Goal: Find specific page/section: Find specific page/section

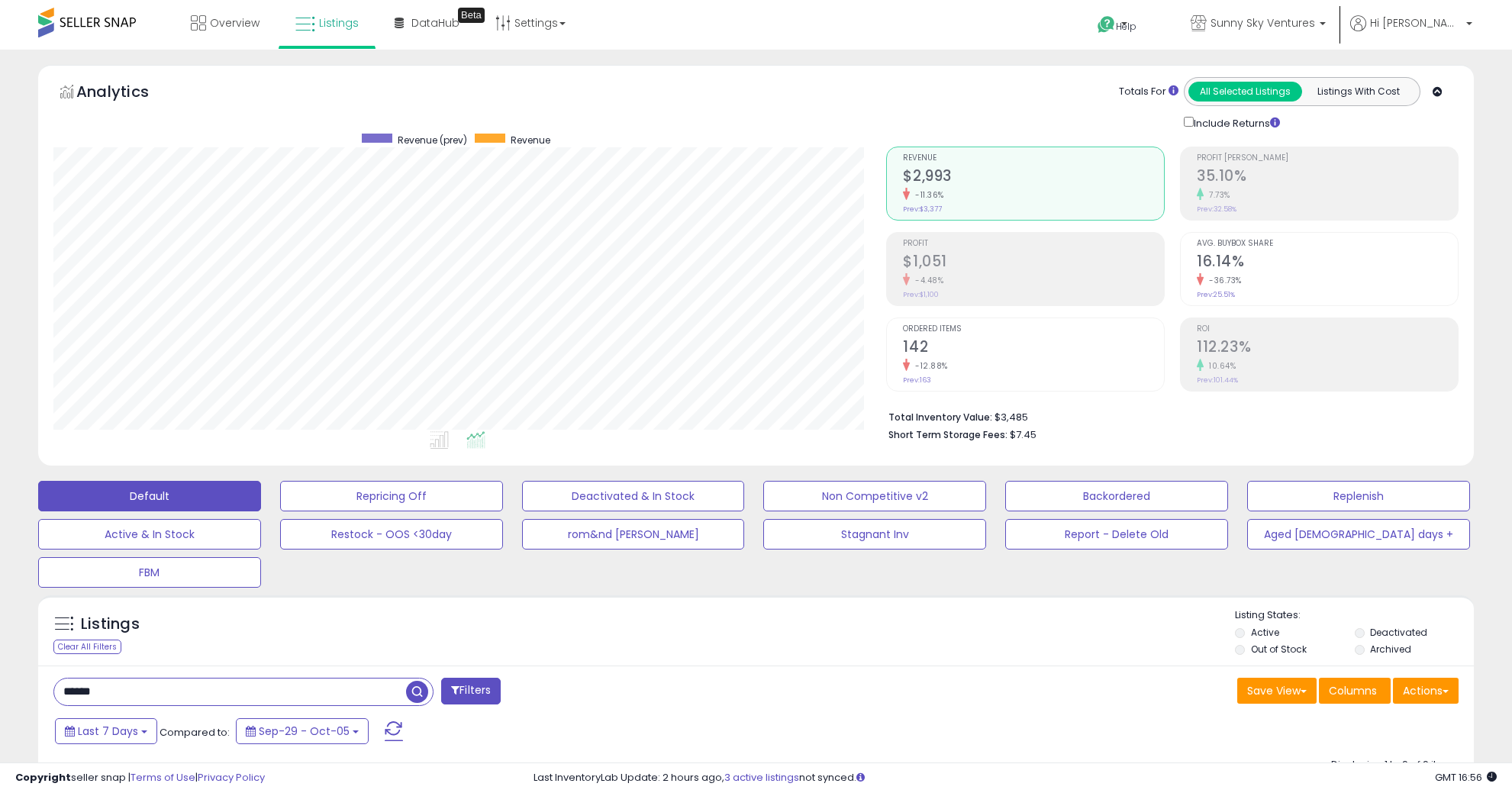
select select "**"
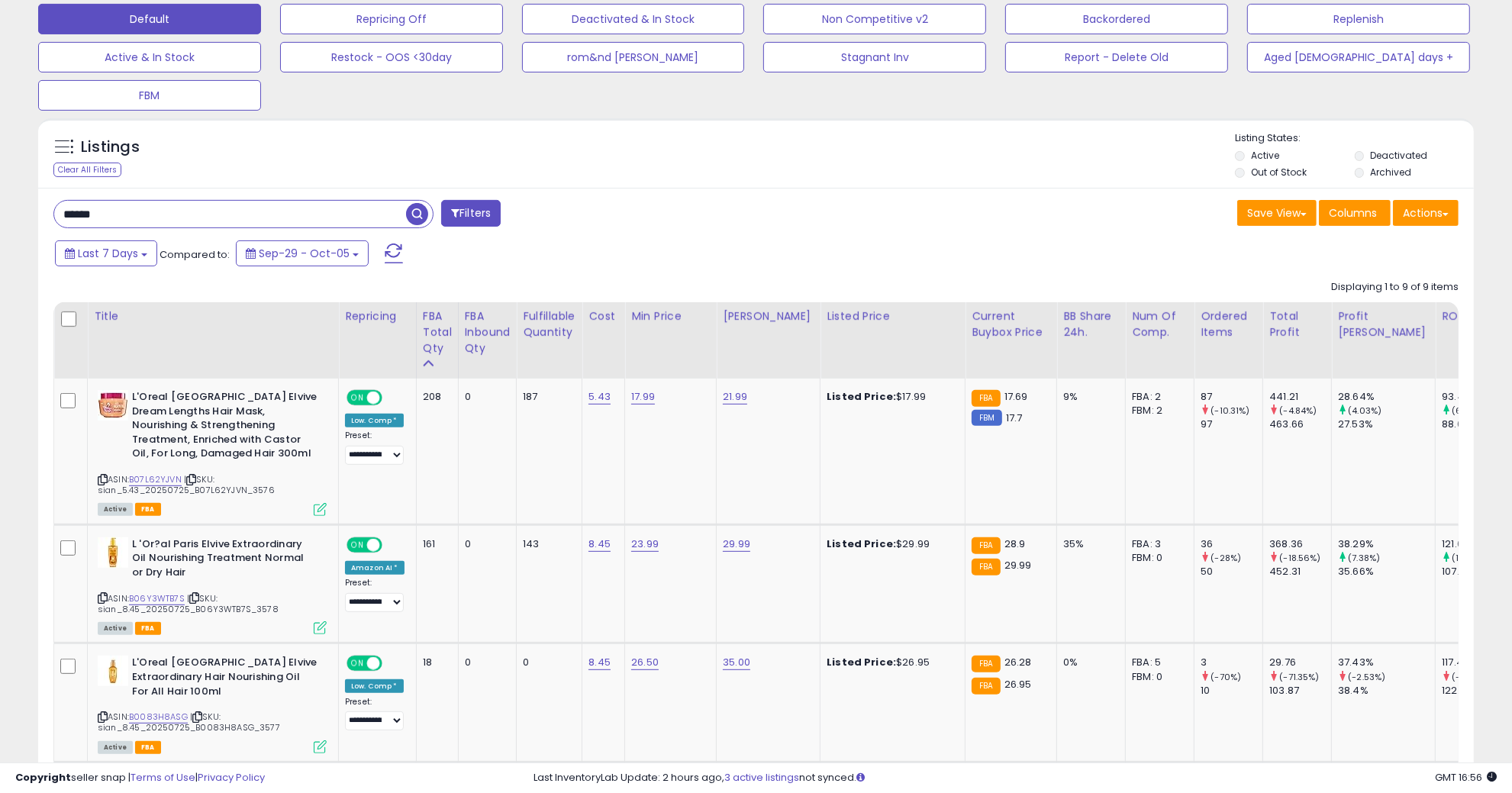
scroll to position [313, 833]
click at [149, 474] on link "B07L62YJVN" at bounding box center [155, 480] width 53 height 13
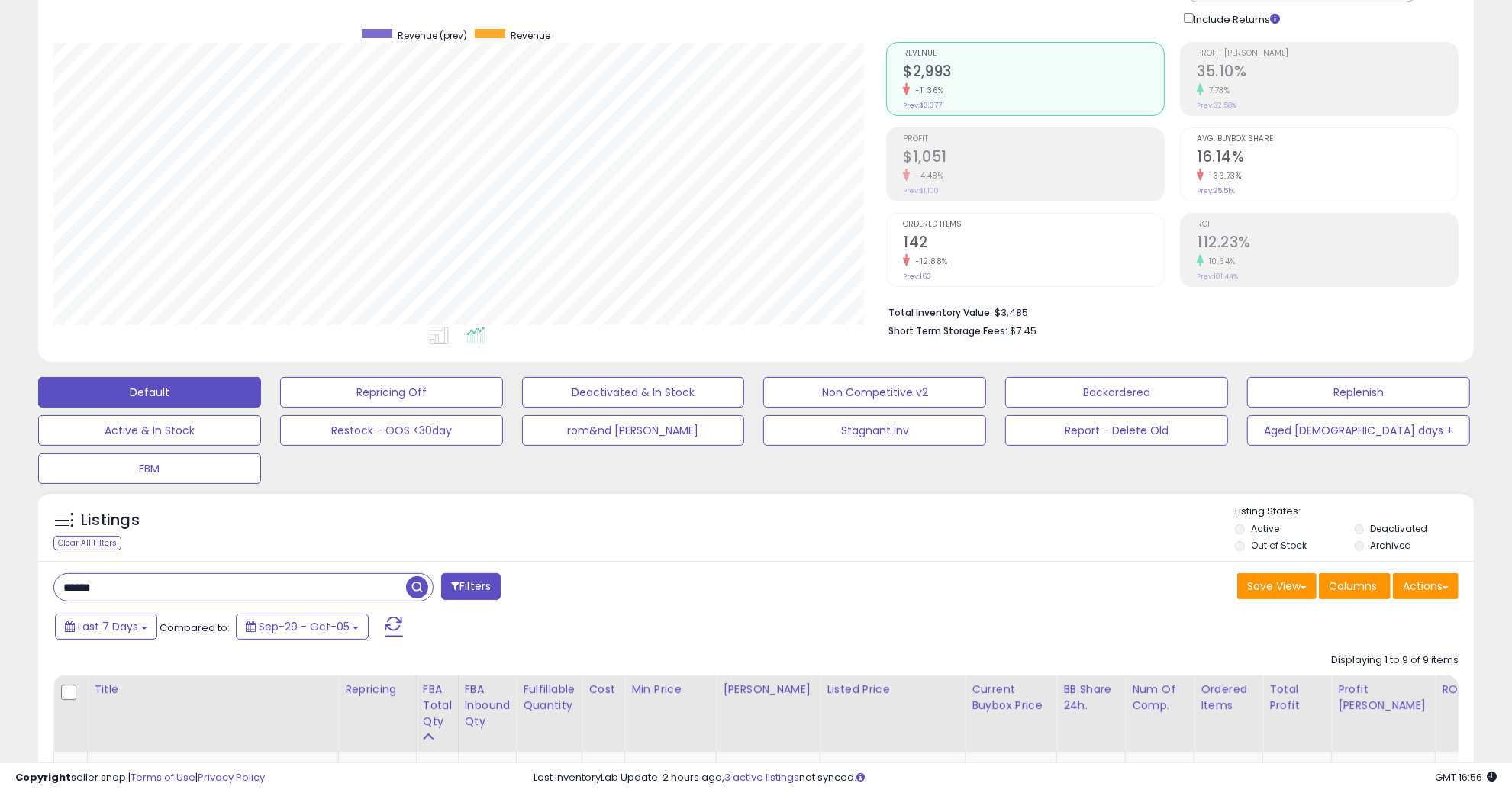
scroll to position [191, 0]
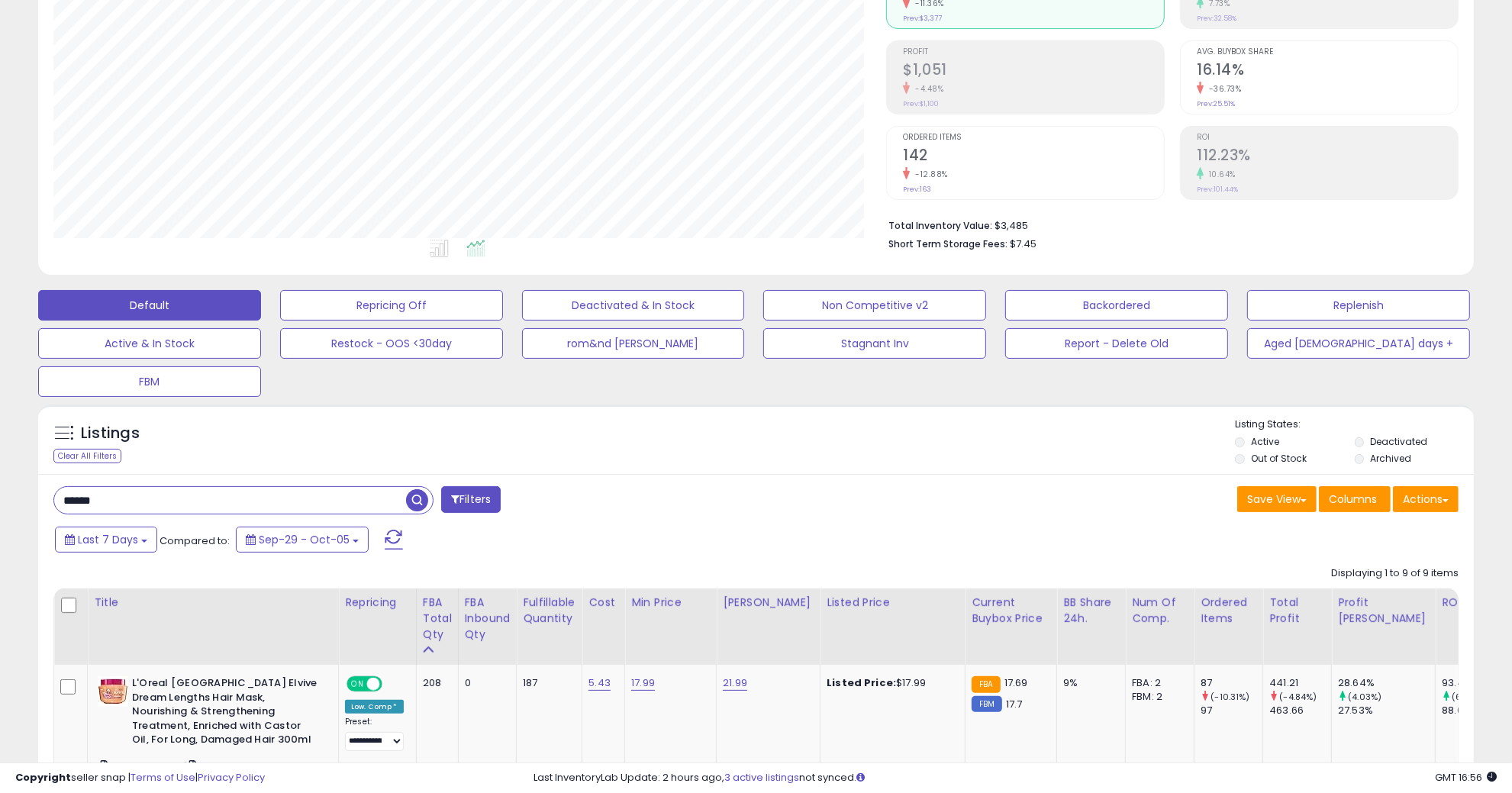
click at [134, 490] on input "******" at bounding box center [229, 500] width 352 height 27
type input "*******"
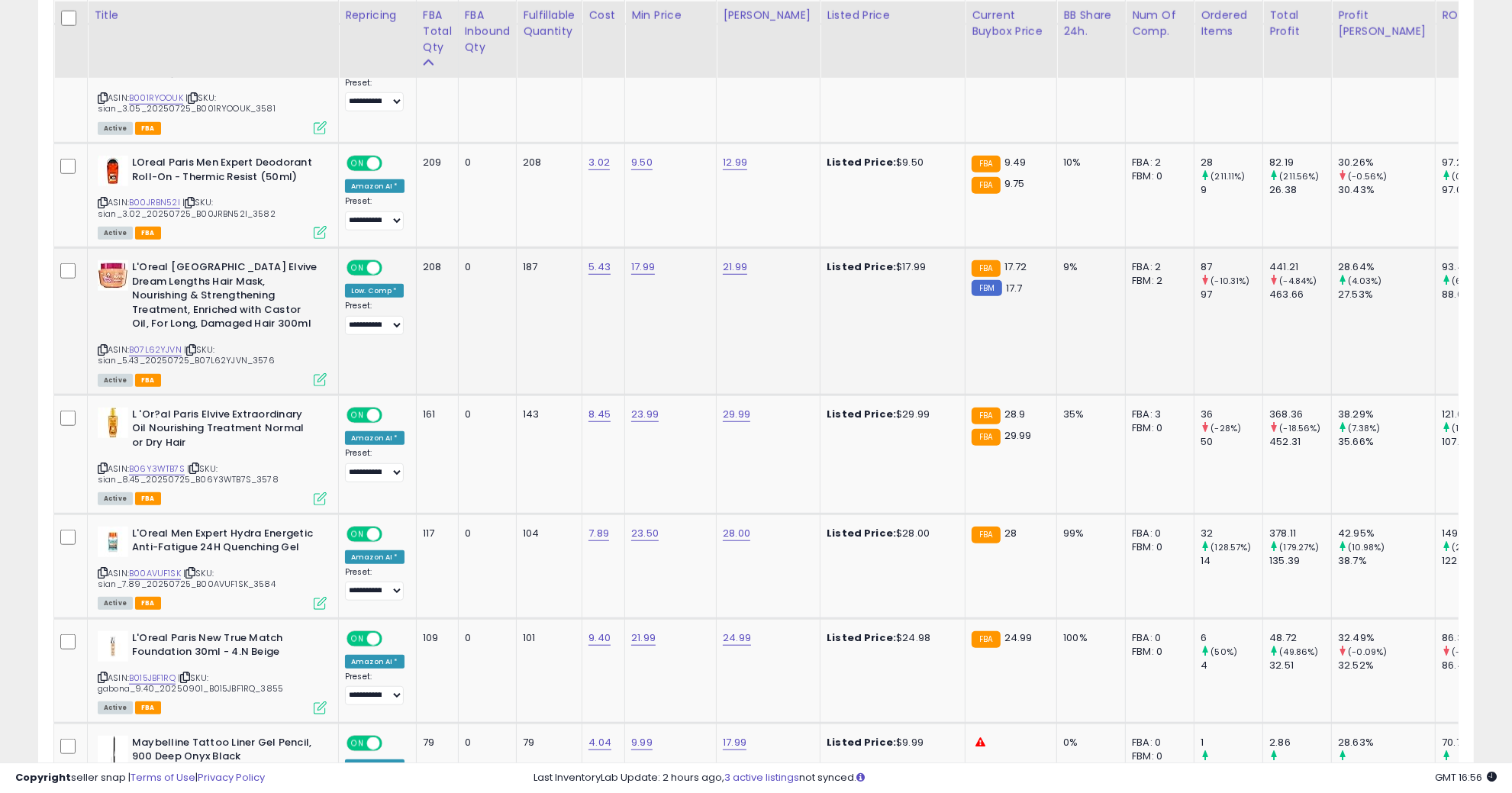
scroll to position [1336, 0]
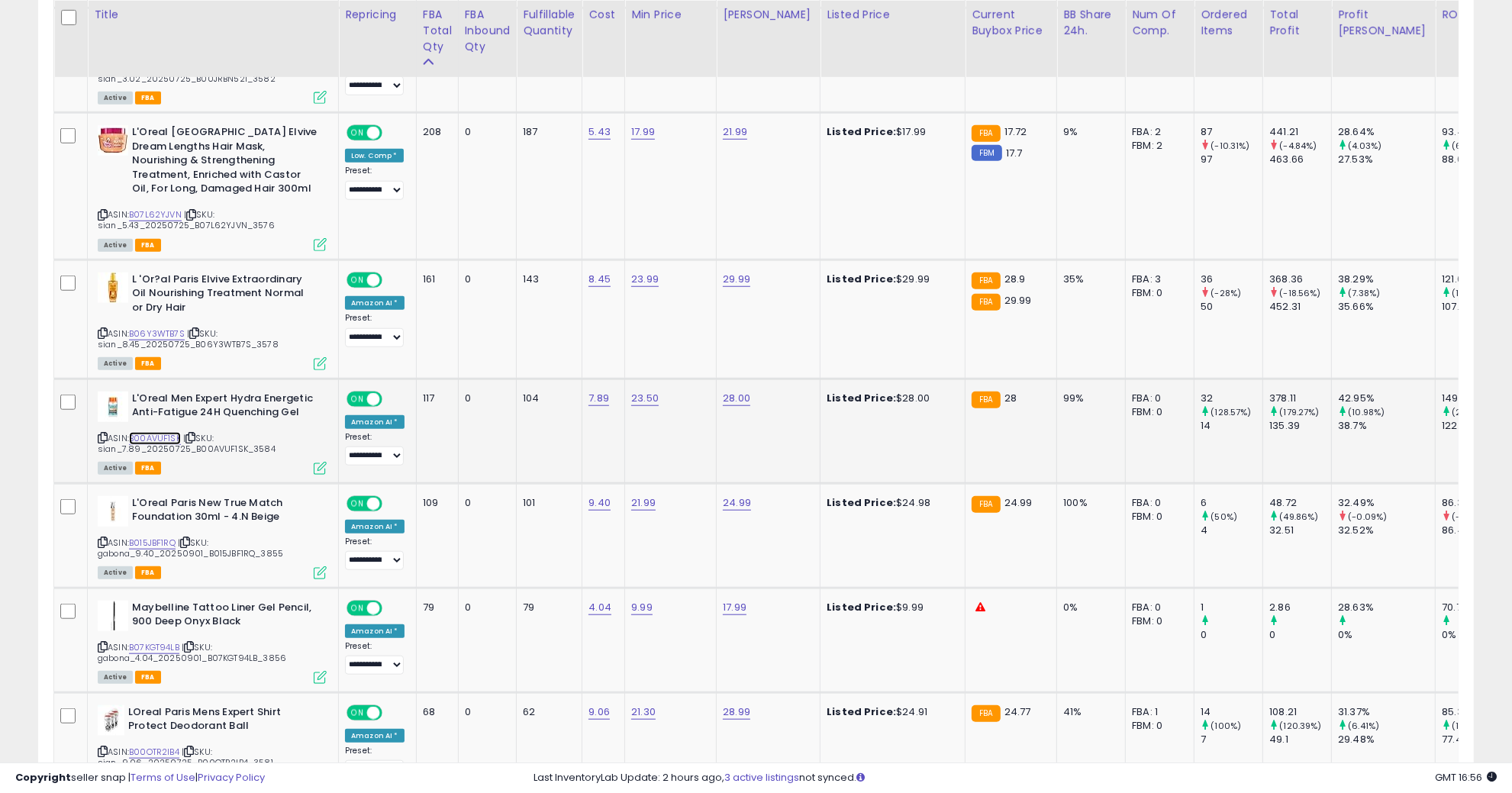
click at [161, 432] on link "B00AVUF1SK" at bounding box center [155, 438] width 52 height 13
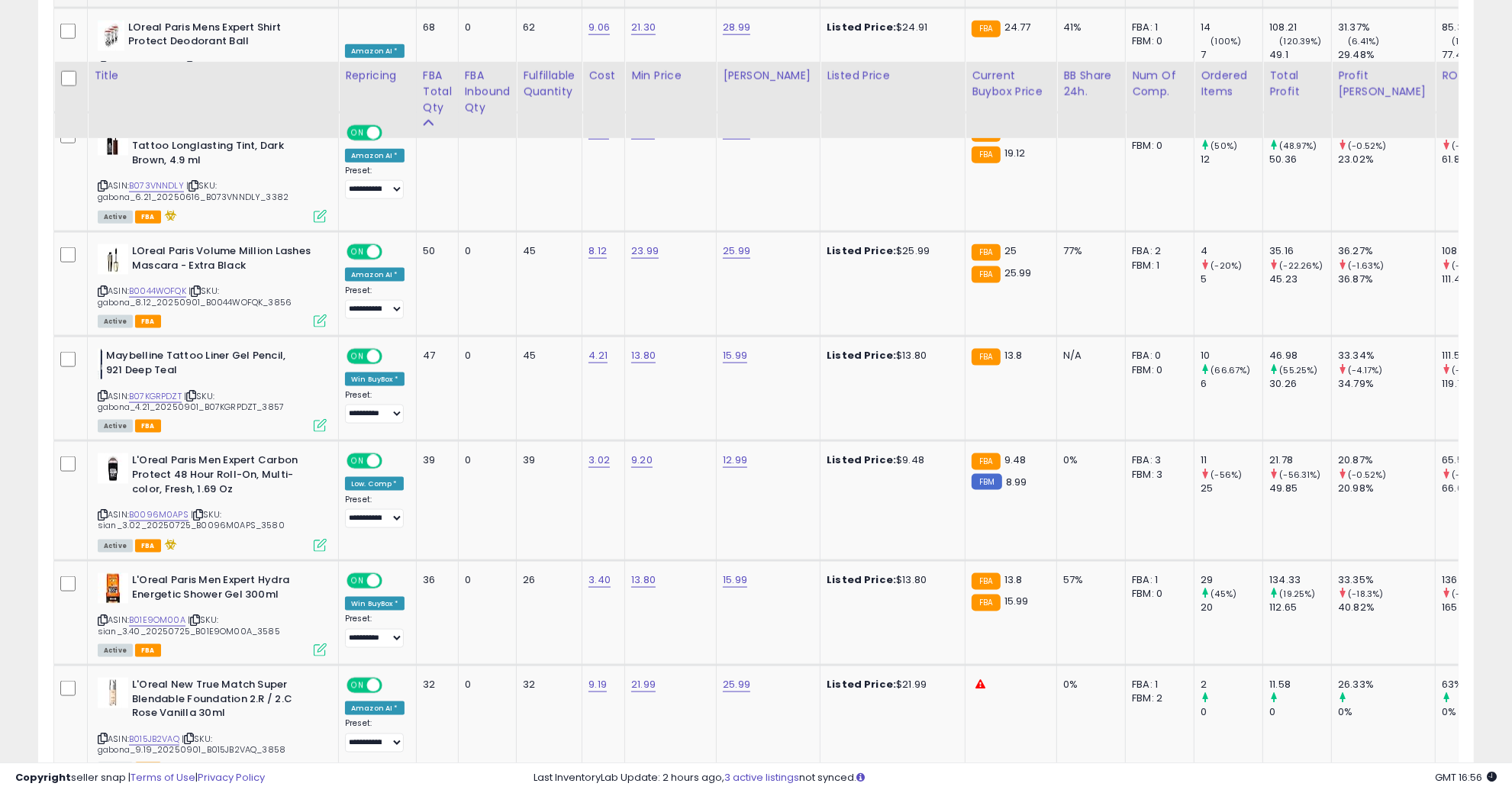
scroll to position [2100, 0]
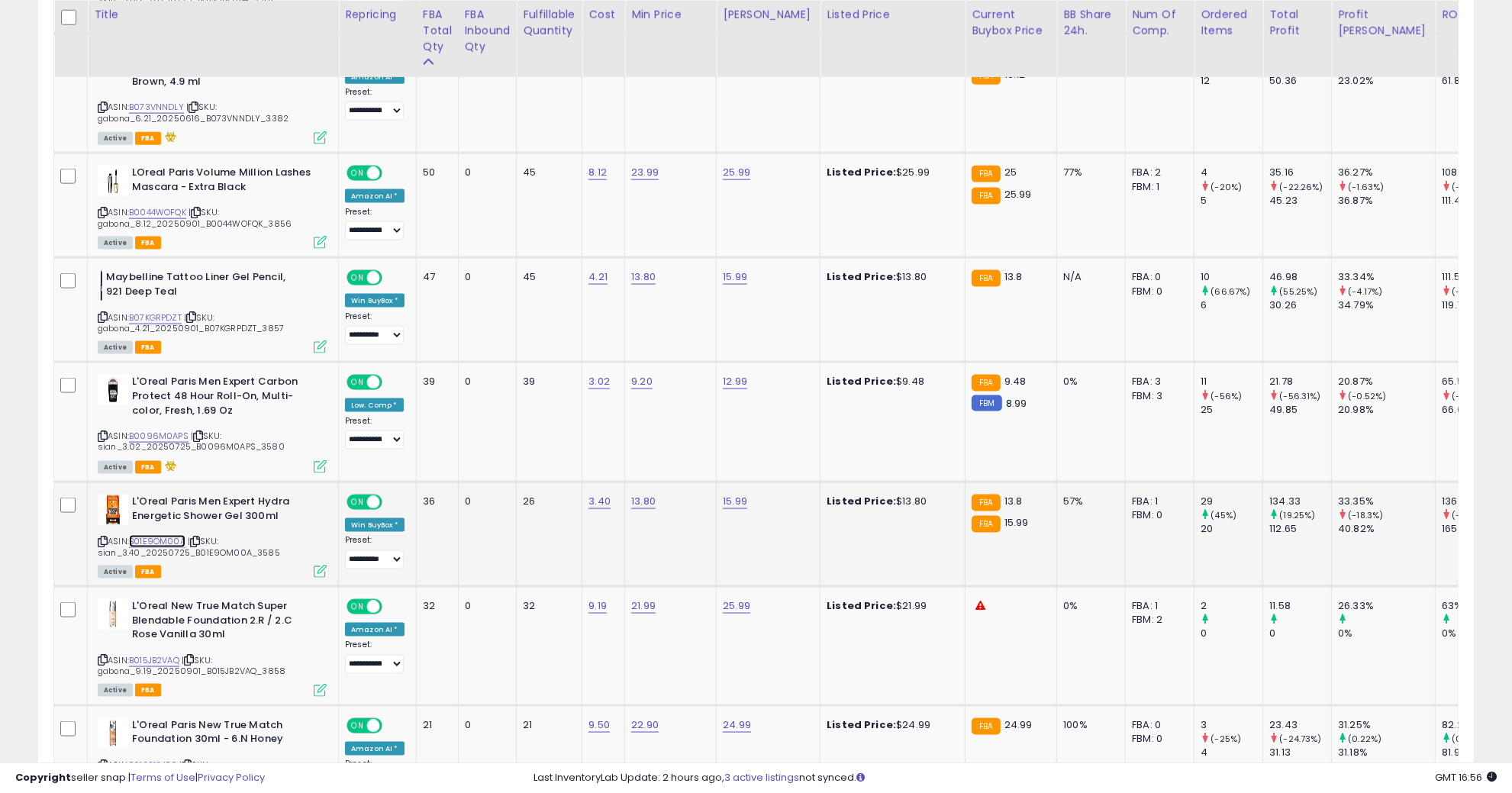
click at [186, 495] on div "ASIN: B01E9OM00A | SKU: sian_3.40_20250725_B01E9OM00A_3585 Active FBA" at bounding box center [212, 536] width 229 height 82
click at [180, 535] on link "B01E9OM00A" at bounding box center [157, 541] width 57 height 13
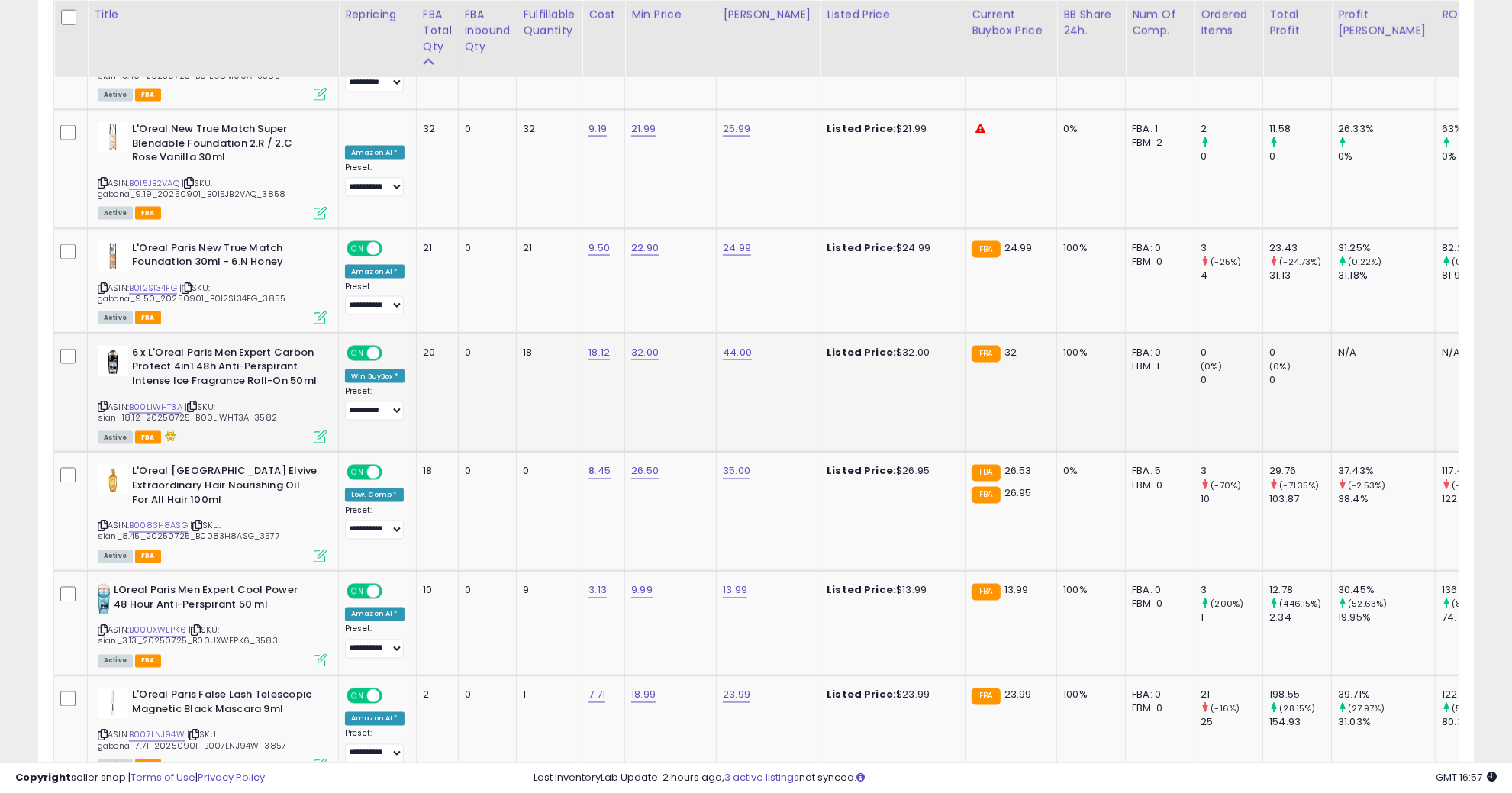
scroll to position [2672, 0]
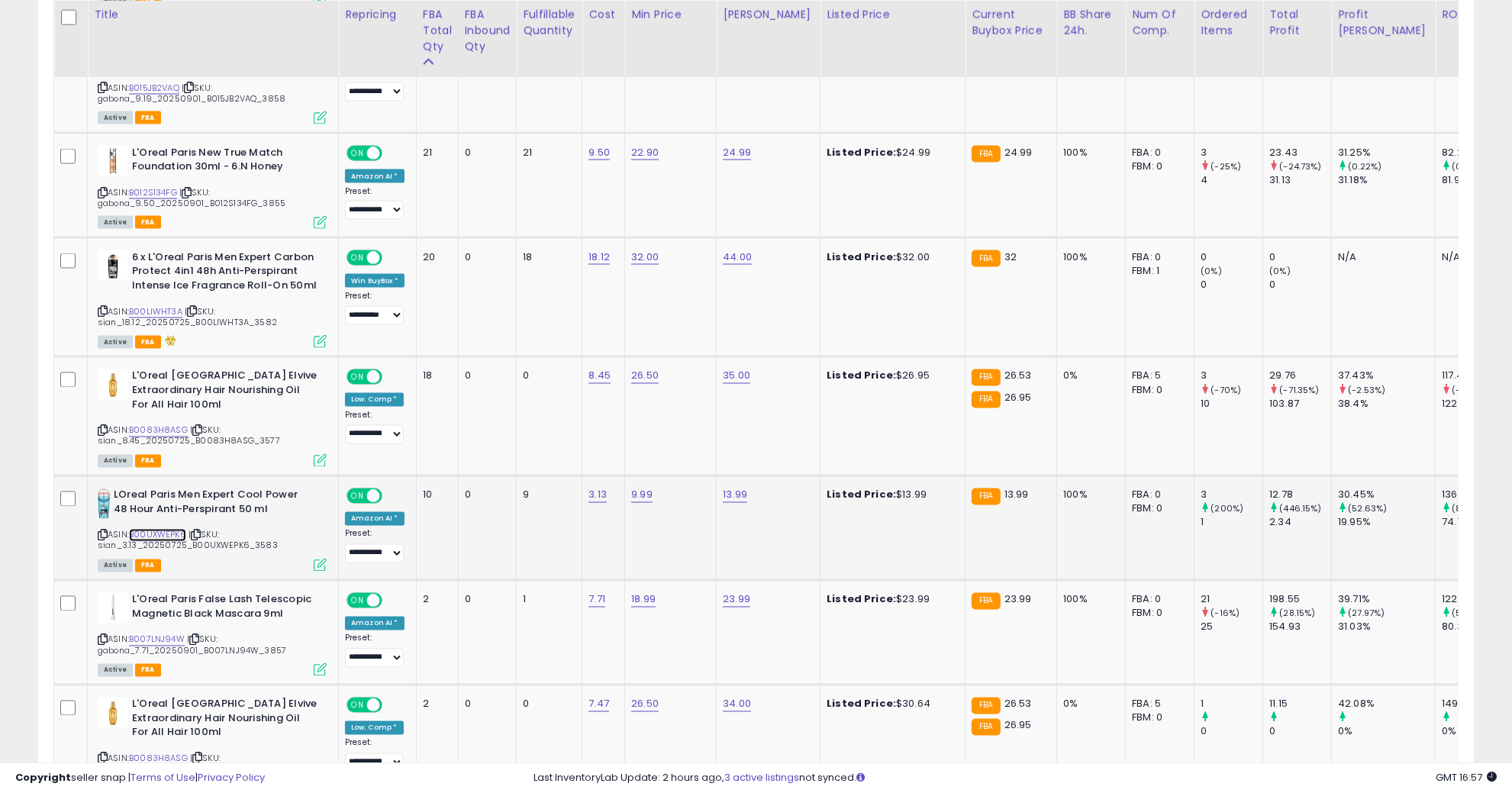
click at [178, 529] on link "B00UXWEPK6" at bounding box center [158, 536] width 58 height 13
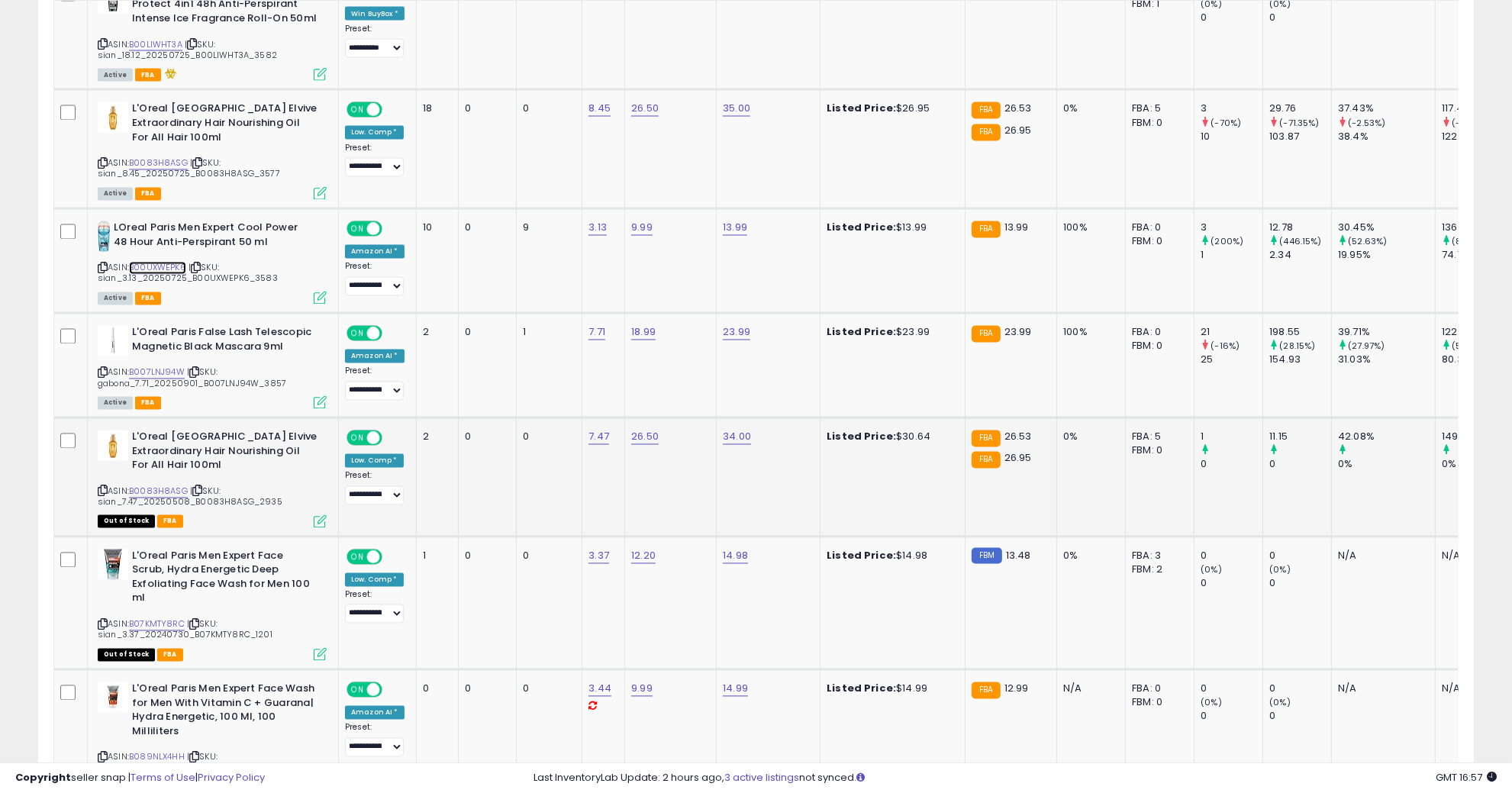
scroll to position [3054, 0]
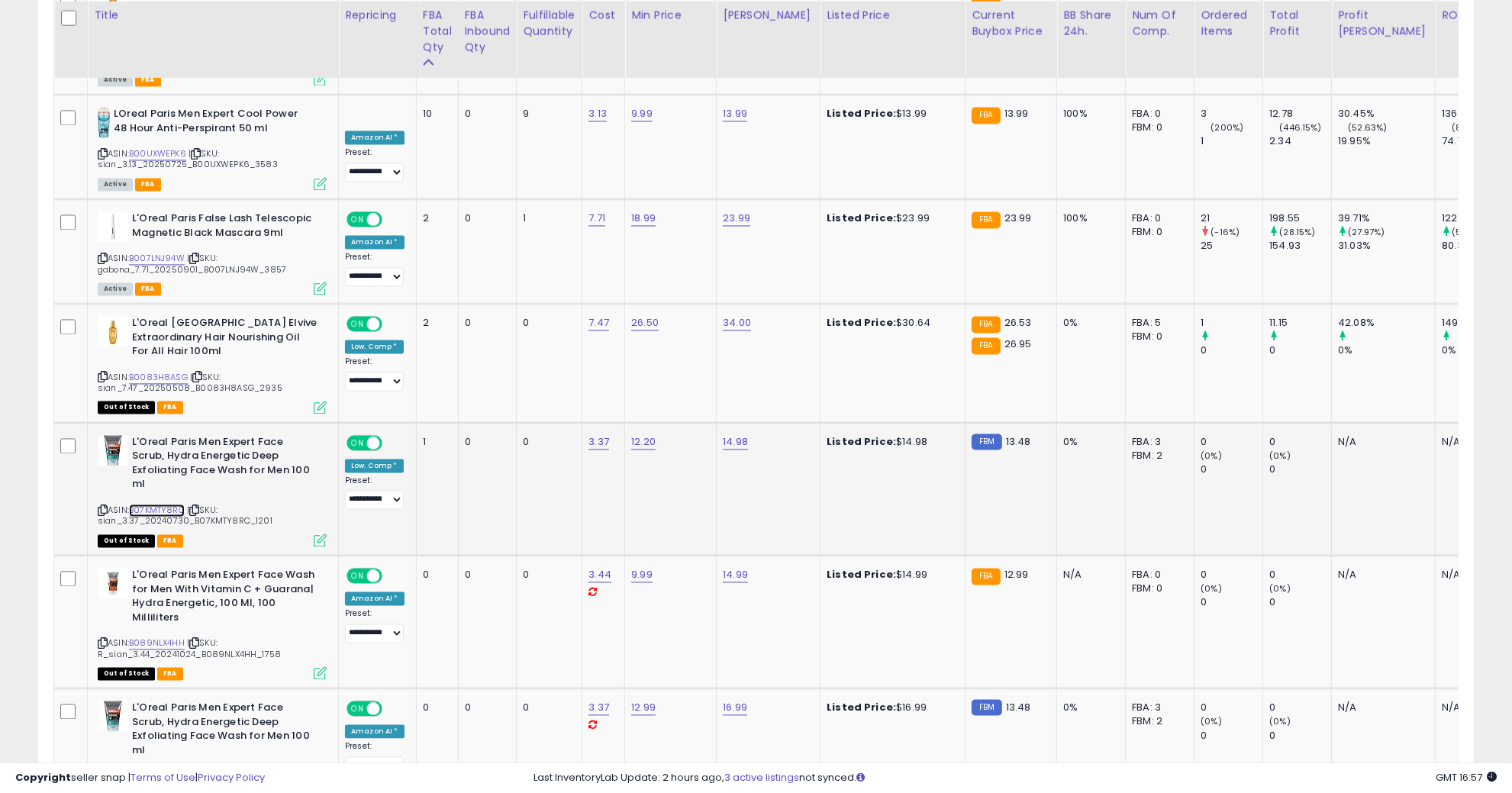
click at [171, 504] on link "B07KMTY8RC" at bounding box center [157, 511] width 56 height 13
click at [154, 637] on link "B089NLX4HH" at bounding box center [157, 644] width 56 height 13
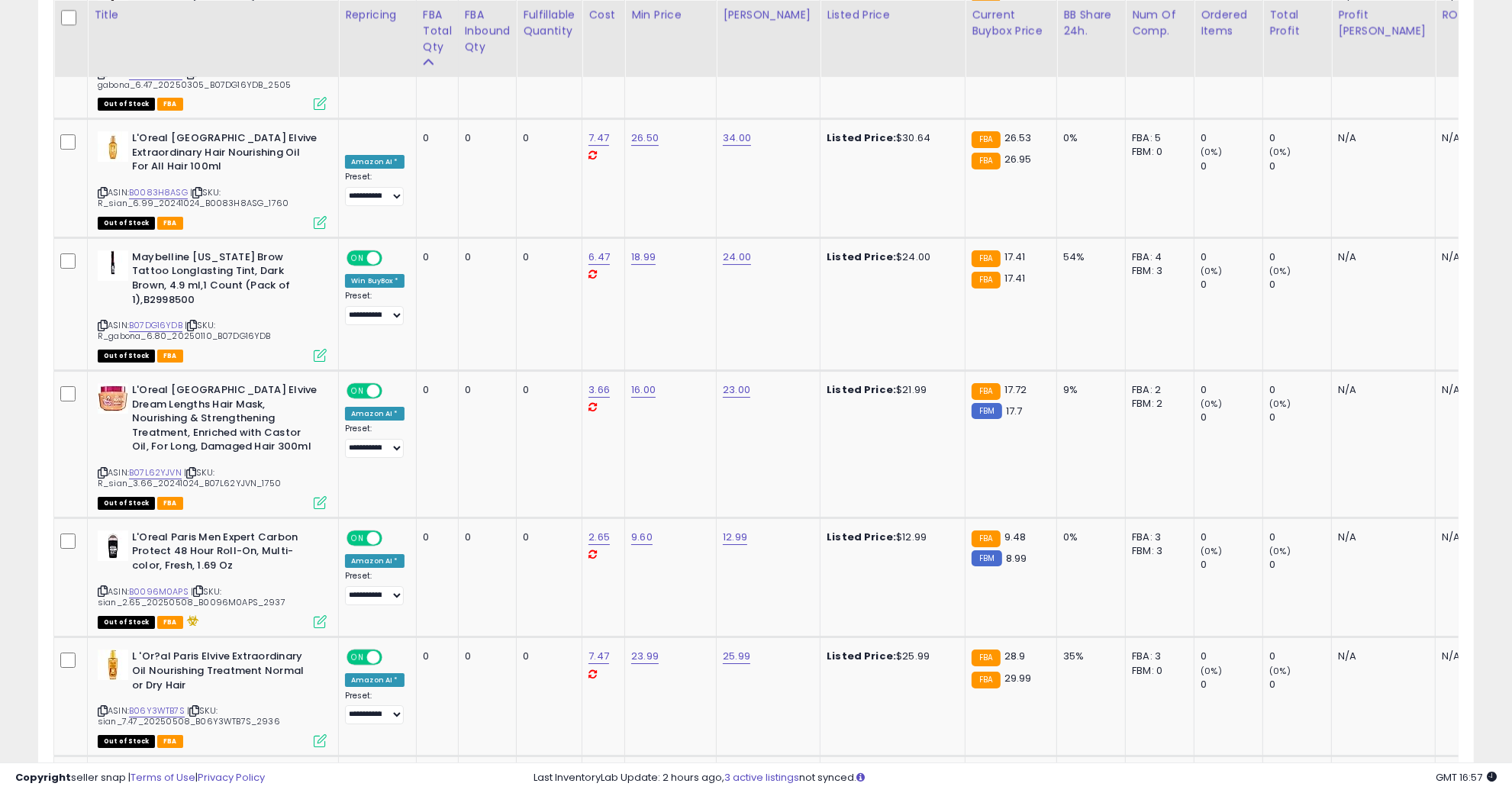
scroll to position [5608, 0]
